Goal: Register for event/course

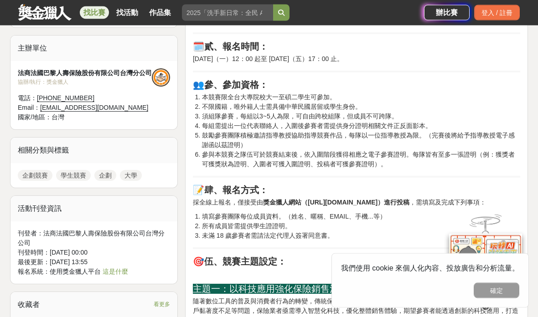
scroll to position [652, 0]
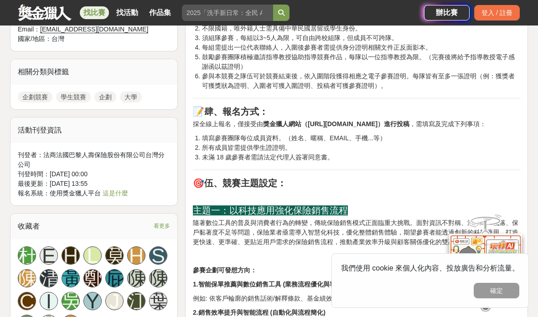
click at [393, 129] on p "採全線上報名，僅接受由 獎金獵人網站（[URL][DOMAIN_NAME]）進行投稿 ，需填寫及完成下列事項：" at bounding box center [356, 124] width 327 height 10
click at [419, 201] on p at bounding box center [356, 196] width 327 height 10
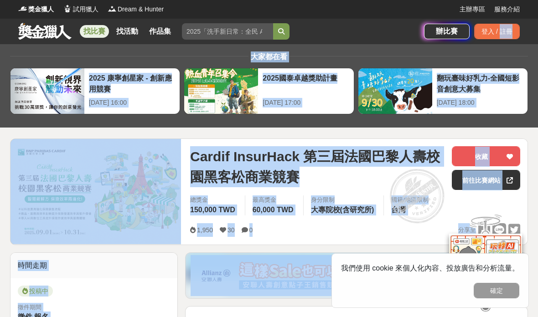
scroll to position [0, 0]
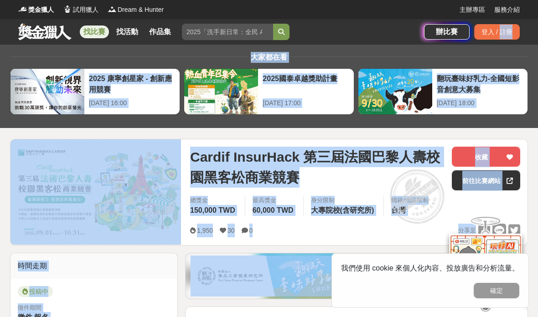
click at [466, 178] on link "前往比賽網站" at bounding box center [486, 181] width 68 height 20
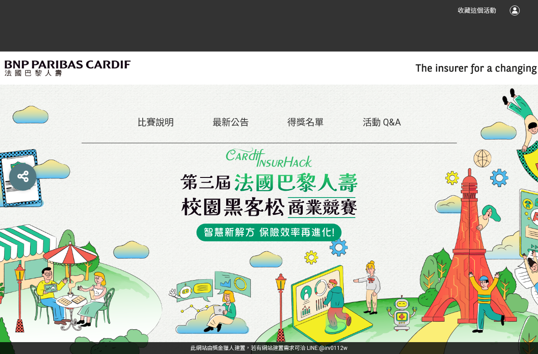
scroll to position [5, 0]
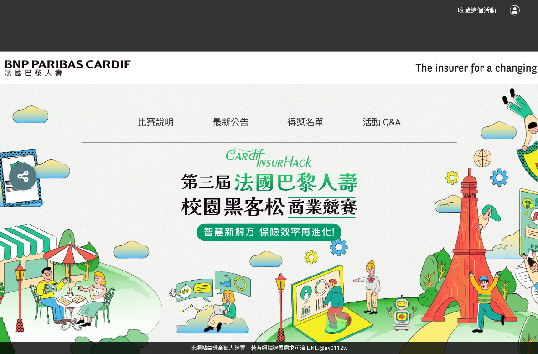
click at [150, 119] on link "比賽說明" at bounding box center [155, 122] width 36 height 11
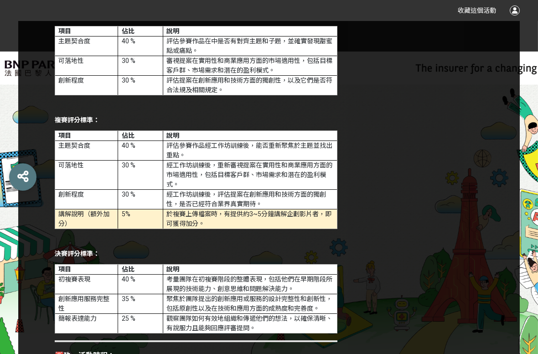
scroll to position [1914, 0]
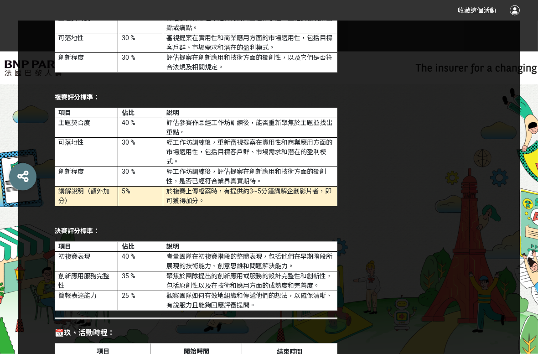
click at [13, 100] on div "🚀壹、競賽緣起： 隨著科技快速發展與消費行為的改變，保險產業正面臨前所未有的轉型契機。從傳統的業務模式、理賠流程到客戶互動方式，無不亟需導入創新思維與智慧科技…" at bounding box center [269, 54] width 538 height 3517
click at [17, 119] on div "🚀壹、競賽緣起： 隨著科技快速發展與消費行為的改變，保險產業正面臨前所未有的轉型契機。從傳統的業務模式、理賠流程到客戶互動方式，無不亟需導入創新思維與智慧科技…" at bounding box center [269, 54] width 538 height 3517
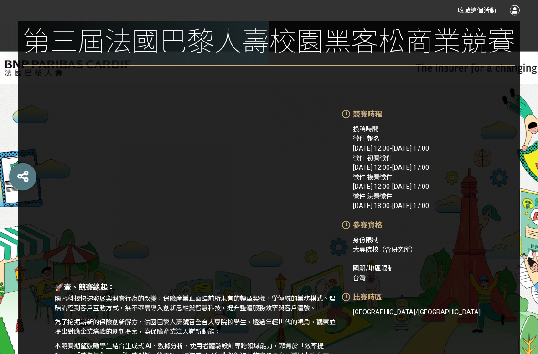
scroll to position [0, 0]
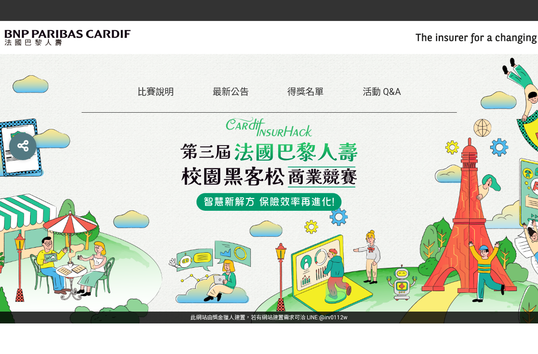
scroll to position [29, 0]
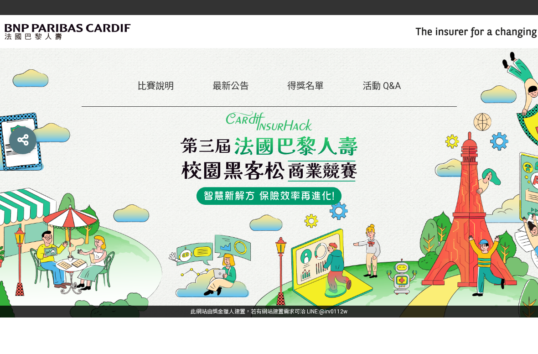
click at [235, 117] on link "最新公告" at bounding box center [230, 122] width 36 height 11
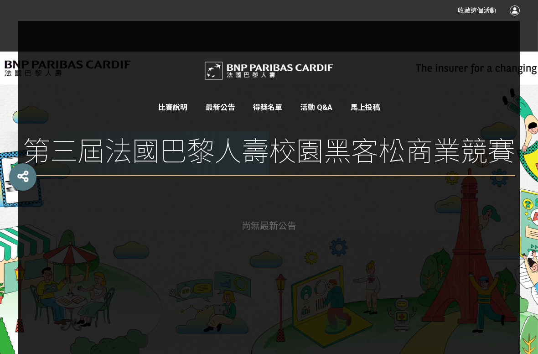
click at [321, 108] on link "活動 Q&A" at bounding box center [316, 107] width 32 height 9
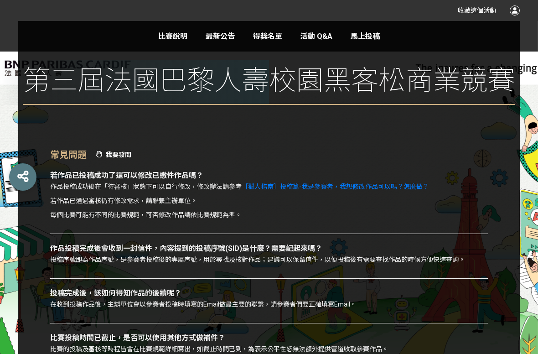
scroll to position [70, 0]
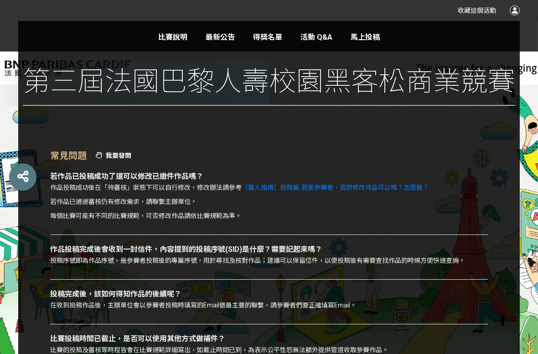
click at [267, 36] on link "得獎名單" at bounding box center [267, 37] width 29 height 9
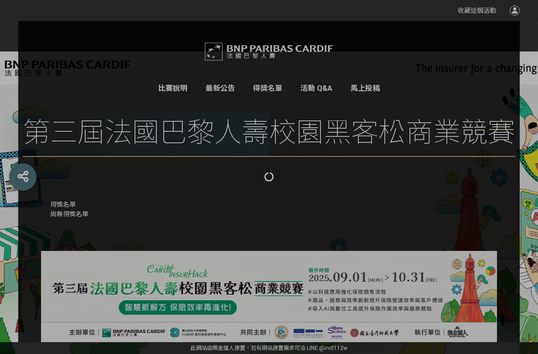
scroll to position [29, 0]
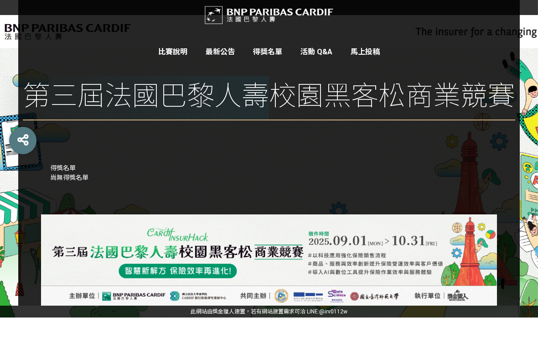
click at [223, 84] on link "最新公告" at bounding box center [220, 88] width 29 height 9
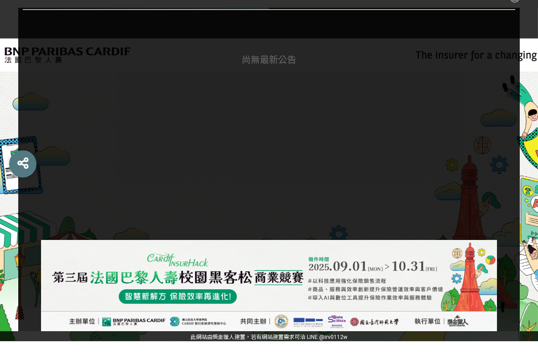
scroll to position [164, 0]
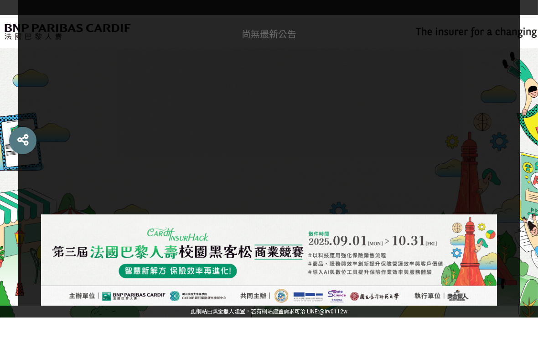
click at [11, 78] on div "尚無 最新公告" at bounding box center [269, 153] width 538 height 196
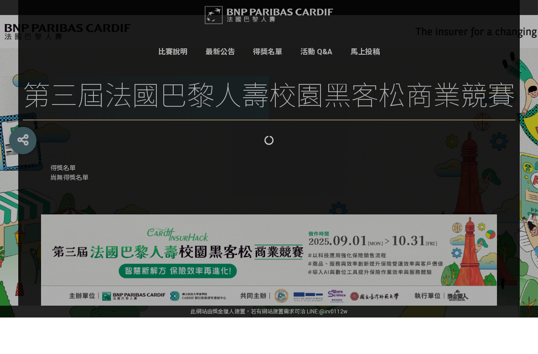
scroll to position [29, 0]
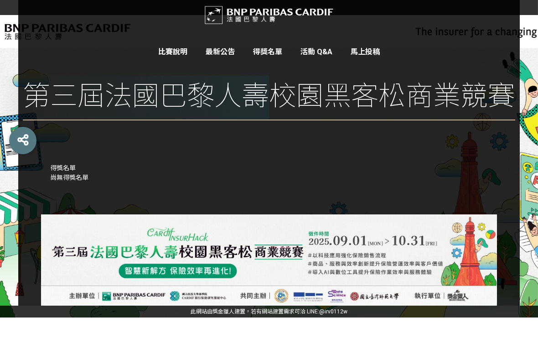
click at [169, 84] on link "比賽說明" at bounding box center [172, 88] width 29 height 9
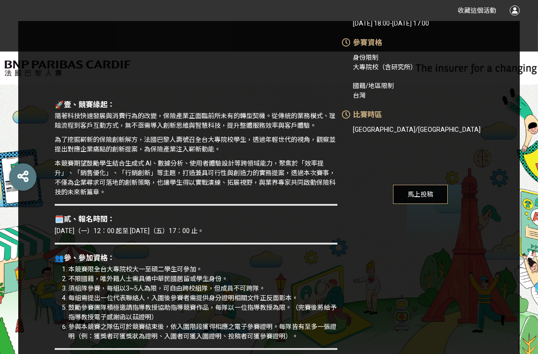
scroll to position [293, 0]
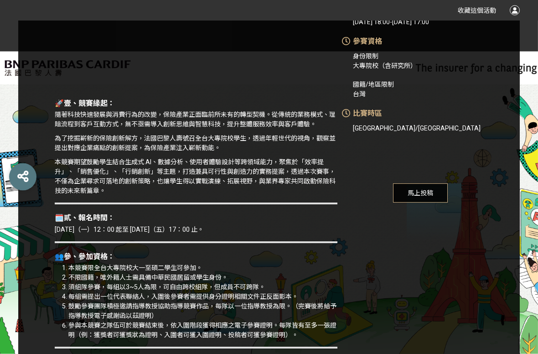
click at [407, 195] on span "馬上投稿" at bounding box center [420, 193] width 55 height 19
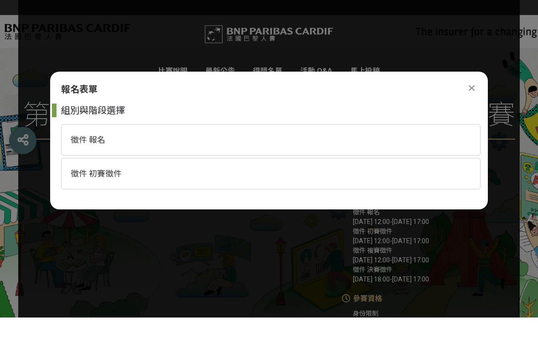
click at [98, 205] on span "徵件 初賽徵件" at bounding box center [96, 210] width 51 height 10
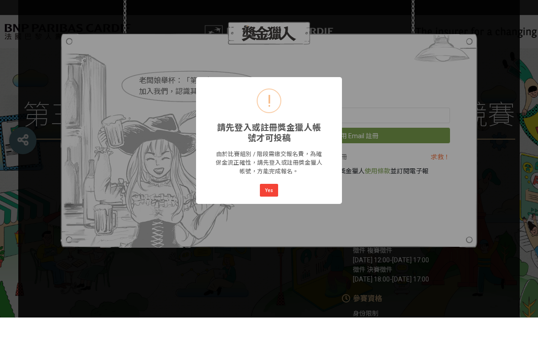
click at [278, 220] on button "Yes" at bounding box center [269, 226] width 18 height 13
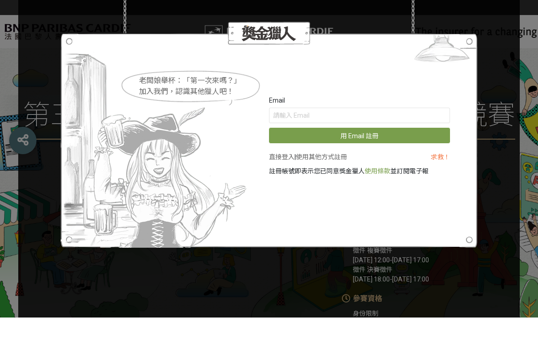
click at [62, 16] on div "老闆娘舉杯：「第一次來嗎？」 加入我們，認識其他獵人吧！ Email 用 Email 註冊 直接登入 | 使用其他方式註冊 求救！ 註冊帳號即表示您已同意獎金…" at bounding box center [269, 177] width 538 height 354
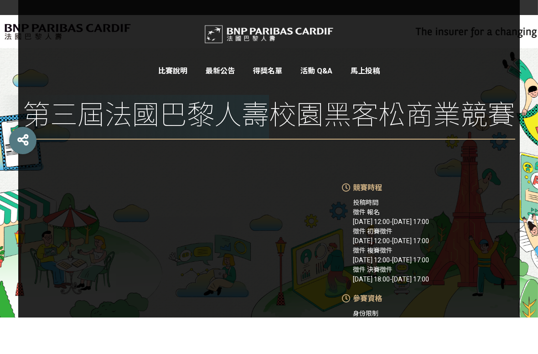
click at [54, 47] on div "比賽說明 最新公告 得獎名單 活動 Q&A 馬上投稿 第三屆法國巴黎人壽校園黑客松商業競賽" at bounding box center [269, 115] width 502 height 189
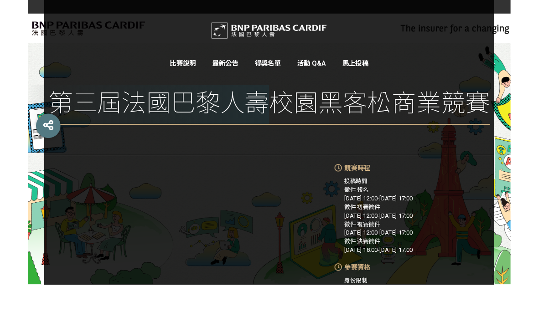
scroll to position [36, 0]
